Goal: Navigation & Orientation: Find specific page/section

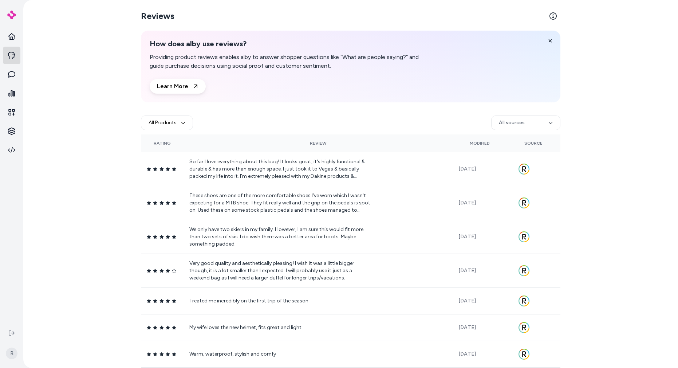
click at [19, 56] on link at bounding box center [11, 55] width 17 height 17
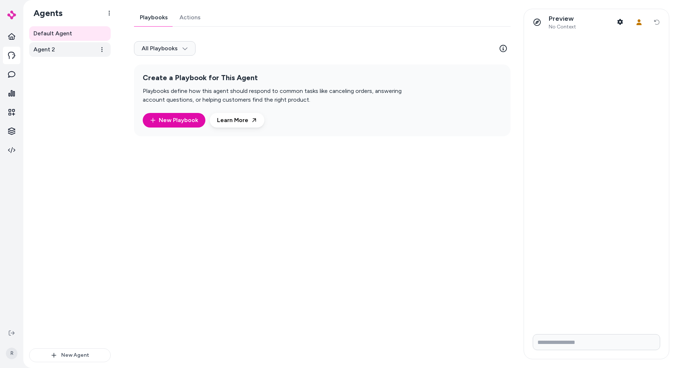
click at [71, 53] on link "Agent 2" at bounding box center [70, 49] width 82 height 15
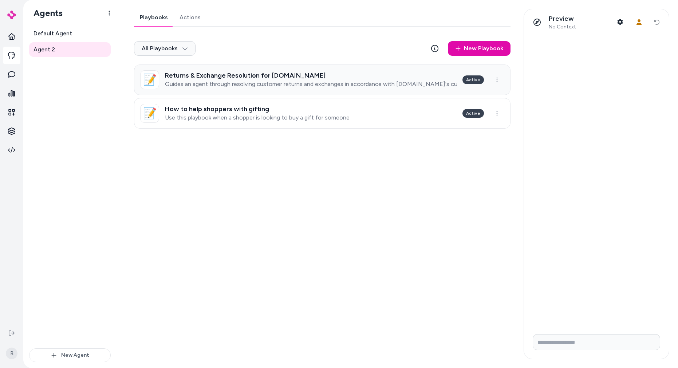
click at [347, 84] on p "Guides an agent through resolving customer returns and exchanges in accordance …" at bounding box center [311, 83] width 292 height 7
